Goal: Task Accomplishment & Management: Use online tool/utility

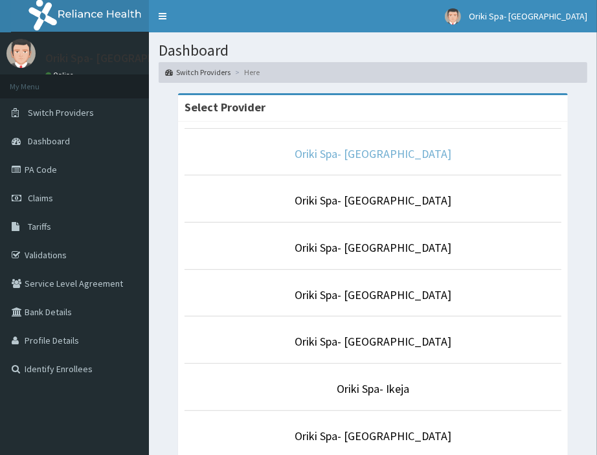
click at [374, 156] on link "Oriki Spa- [GEOGRAPHIC_DATA]" at bounding box center [373, 153] width 157 height 15
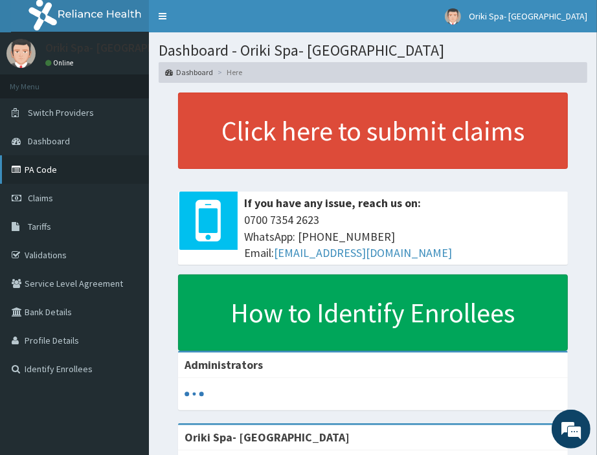
click at [106, 161] on link "PA Code" at bounding box center [74, 169] width 149 height 28
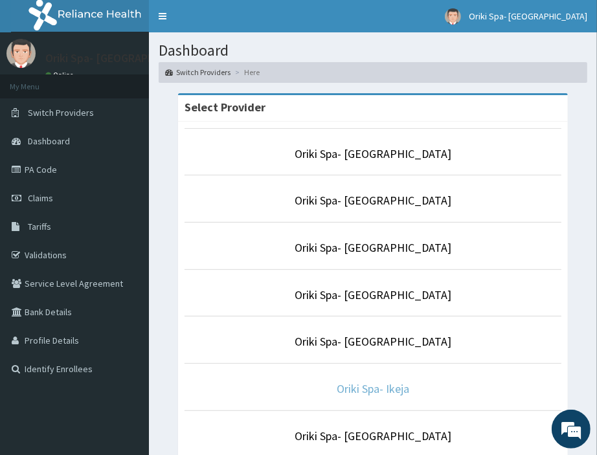
click at [358, 386] on link "Oriki Spa- Ikeja" at bounding box center [373, 388] width 73 height 15
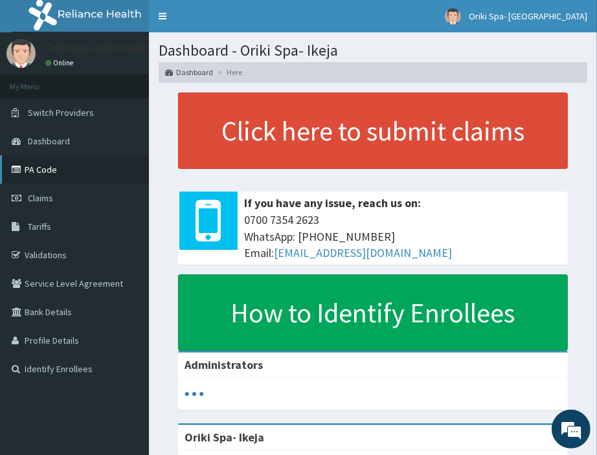
click at [43, 159] on link "PA Code" at bounding box center [74, 169] width 149 height 28
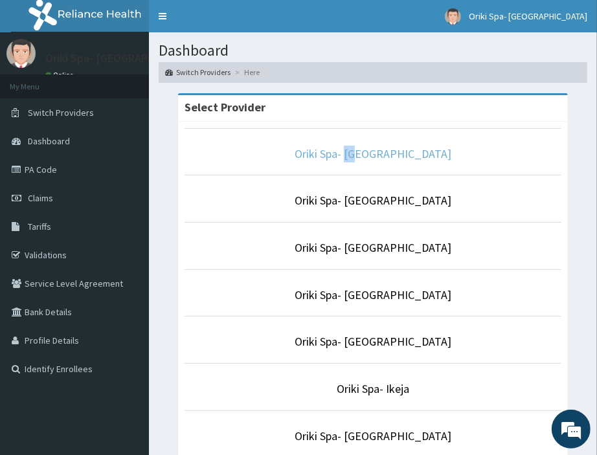
drag, startPoint x: 374, startPoint y: 162, endPoint x: 361, endPoint y: 158, distance: 13.7
click at [361, 158] on li "Oriki Spa- [GEOGRAPHIC_DATA]" at bounding box center [373, 152] width 377 height 48
click at [361, 158] on link "Oriki Spa- [GEOGRAPHIC_DATA]" at bounding box center [373, 153] width 157 height 15
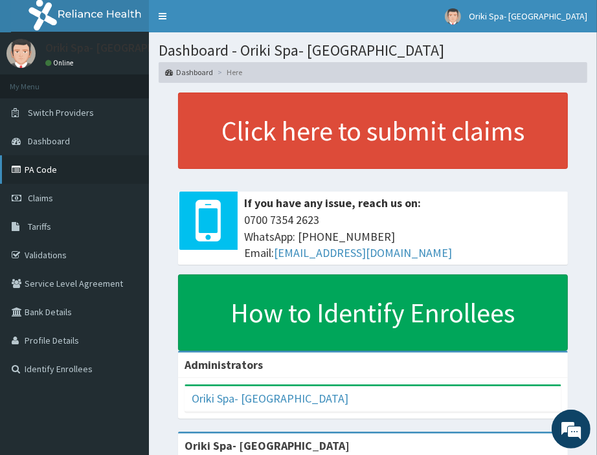
click at [49, 157] on link "PA Code" at bounding box center [74, 169] width 149 height 28
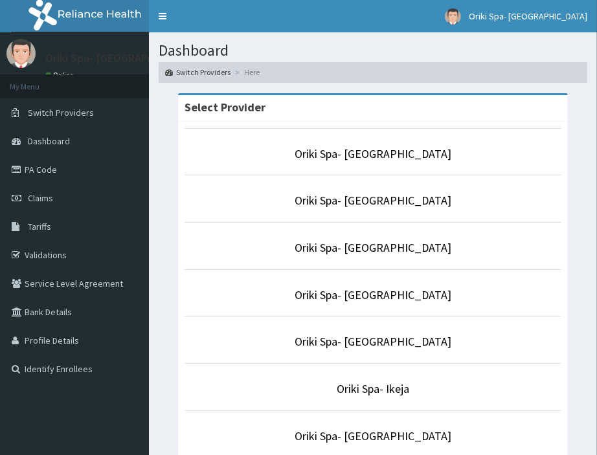
scroll to position [134, 0]
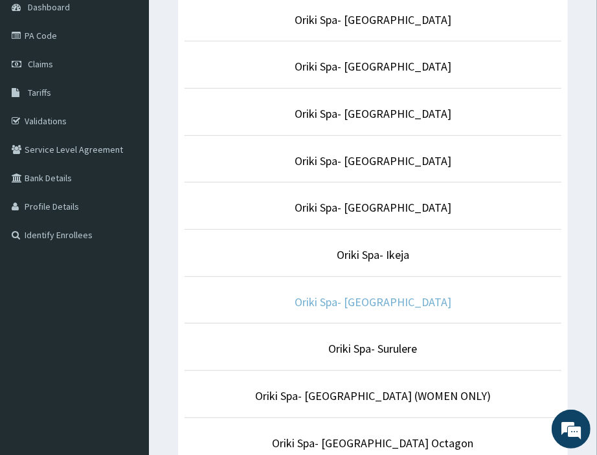
click at [357, 302] on link "Oriki Spa- Vintano Hotel" at bounding box center [373, 302] width 157 height 15
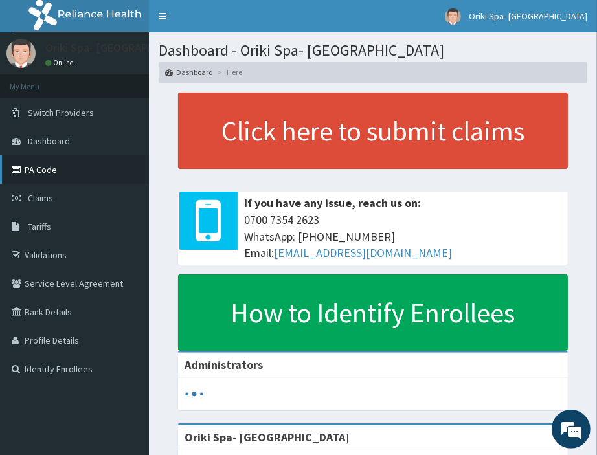
click at [45, 168] on link "PA Code" at bounding box center [74, 169] width 149 height 28
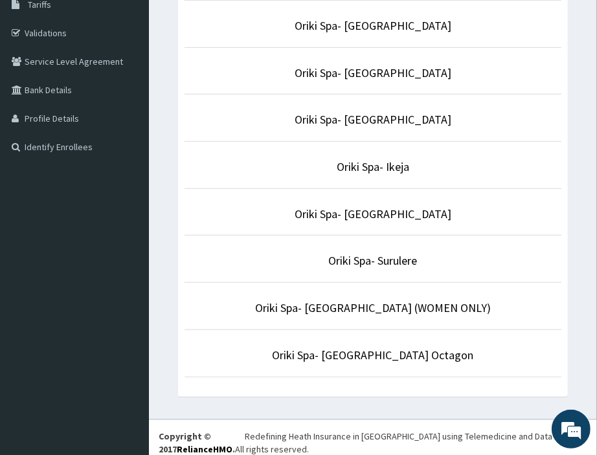
scroll to position [223, 0]
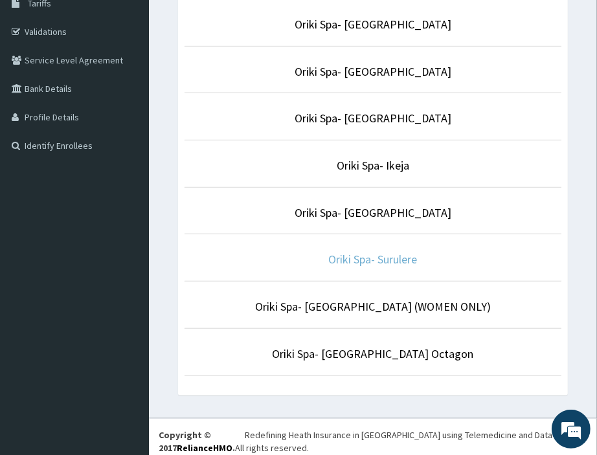
click at [376, 256] on link "Oriki Spa- Surulere" at bounding box center [373, 259] width 89 height 15
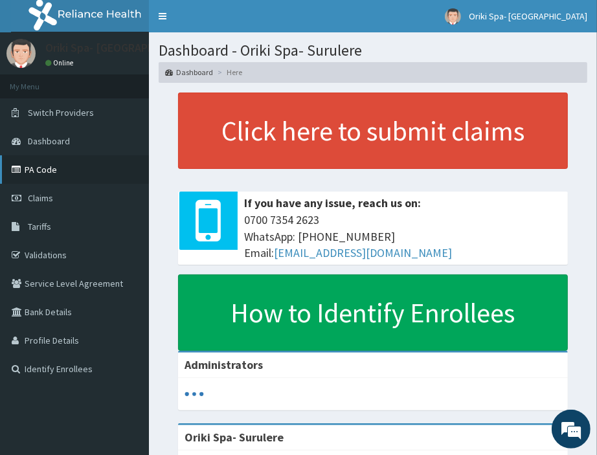
click at [22, 177] on link "PA Code" at bounding box center [74, 169] width 149 height 28
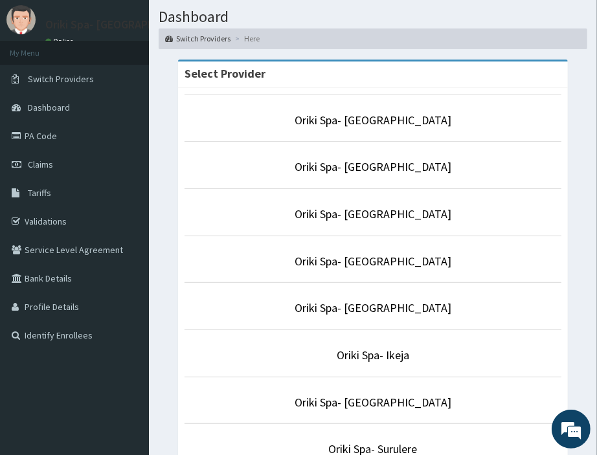
scroll to position [86, 0]
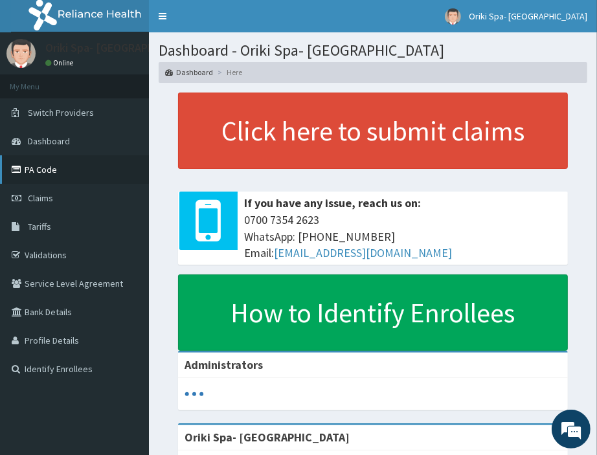
click at [59, 165] on link "PA Code" at bounding box center [74, 169] width 149 height 28
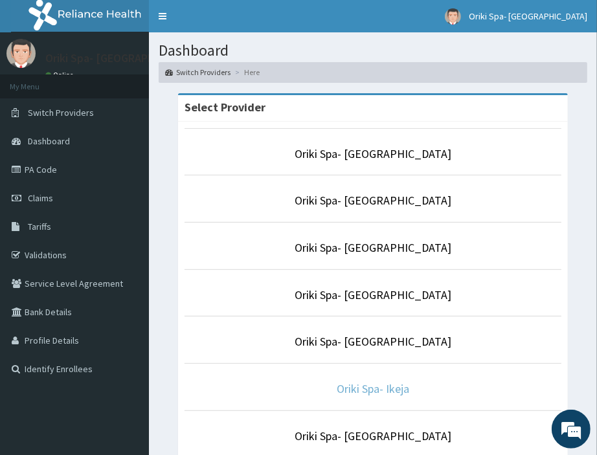
click at [359, 386] on link "Oriki Spa- Ikeja" at bounding box center [373, 388] width 73 height 15
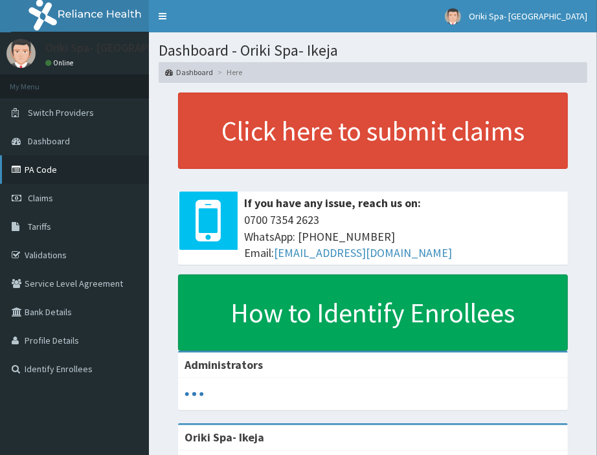
click at [65, 172] on link "PA Code" at bounding box center [74, 169] width 149 height 28
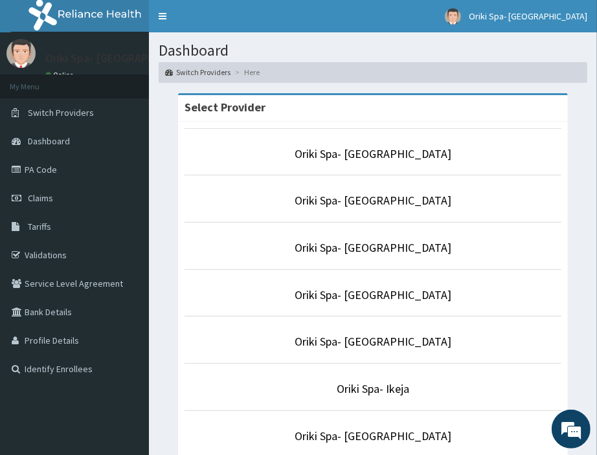
click at [383, 146] on p "Oriki Spa- [GEOGRAPHIC_DATA]" at bounding box center [373, 154] width 377 height 17
click at [346, 170] on li "Oriki Spa- [GEOGRAPHIC_DATA]" at bounding box center [373, 152] width 377 height 48
click at [370, 146] on p "Oriki Spa- [GEOGRAPHIC_DATA]" at bounding box center [373, 154] width 377 height 17
click at [365, 154] on link "Oriki Spa- [GEOGRAPHIC_DATA]" at bounding box center [373, 153] width 157 height 15
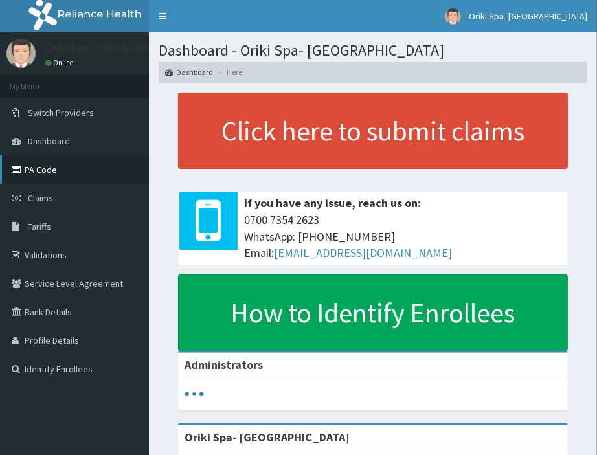
click at [56, 171] on link "PA Code" at bounding box center [74, 169] width 149 height 28
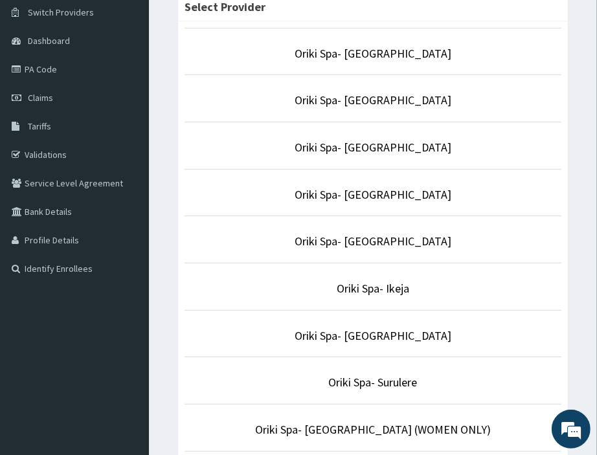
scroll to position [102, 0]
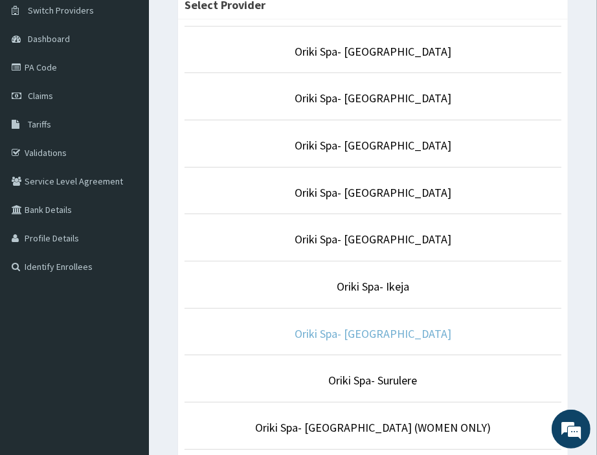
click at [370, 330] on link "Oriki Spa- [GEOGRAPHIC_DATA]" at bounding box center [373, 333] width 157 height 15
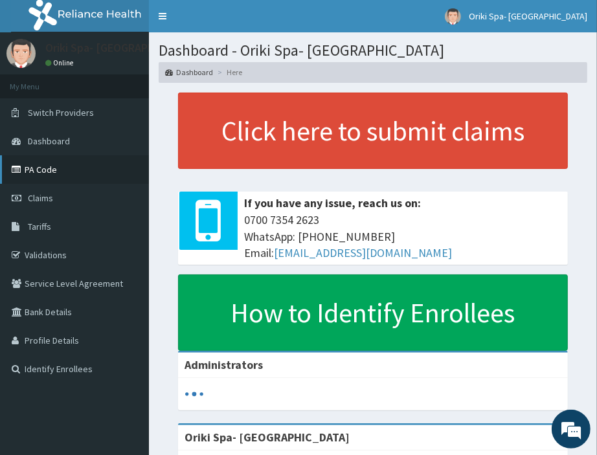
click at [25, 162] on link "PA Code" at bounding box center [74, 169] width 149 height 28
